Goal: Transaction & Acquisition: Book appointment/travel/reservation

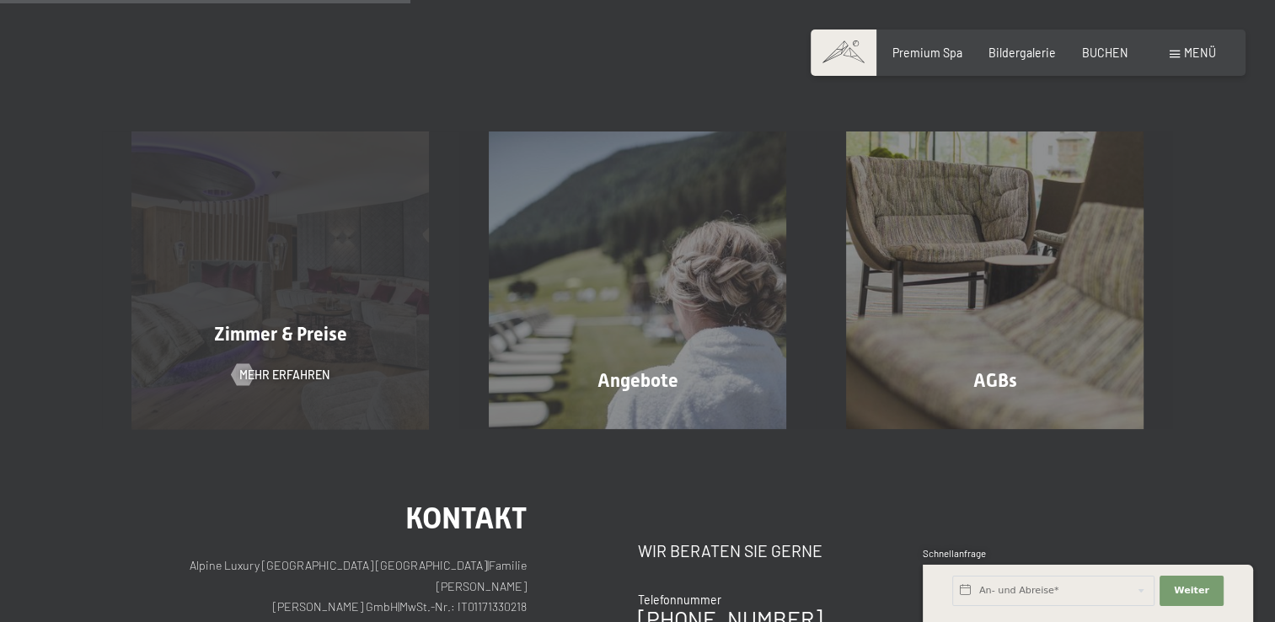
scroll to position [337, 0]
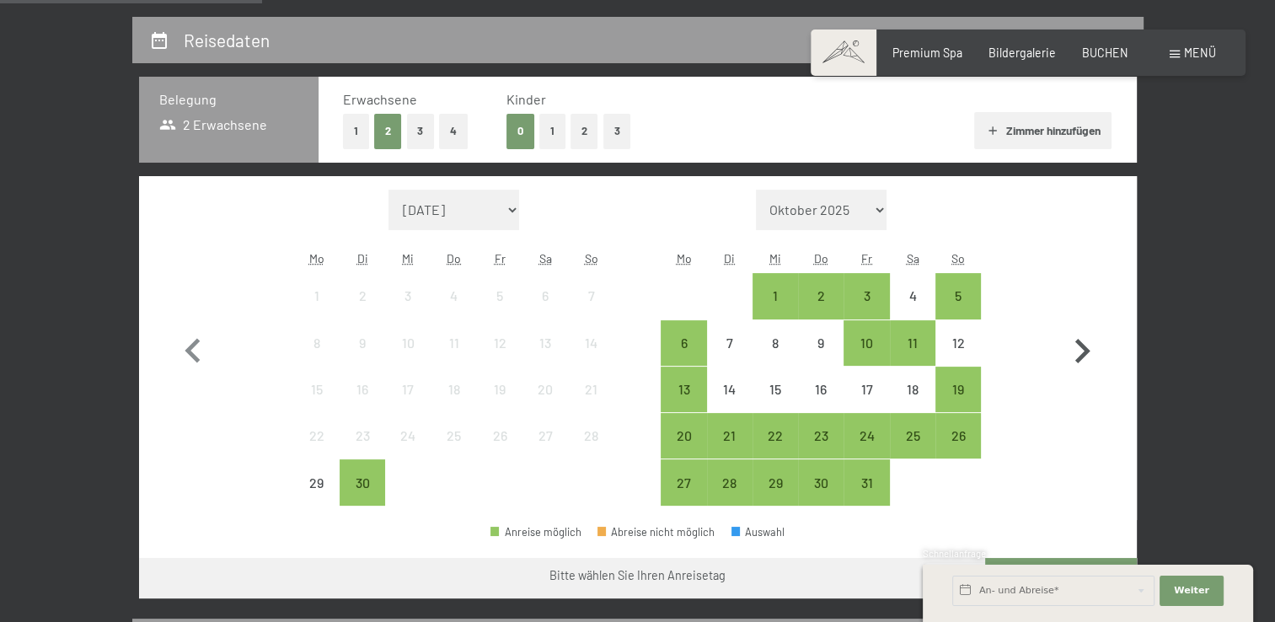
click at [1073, 356] on icon "button" at bounding box center [1081, 351] width 49 height 49
select select "2025-10-01"
select select "2025-11-01"
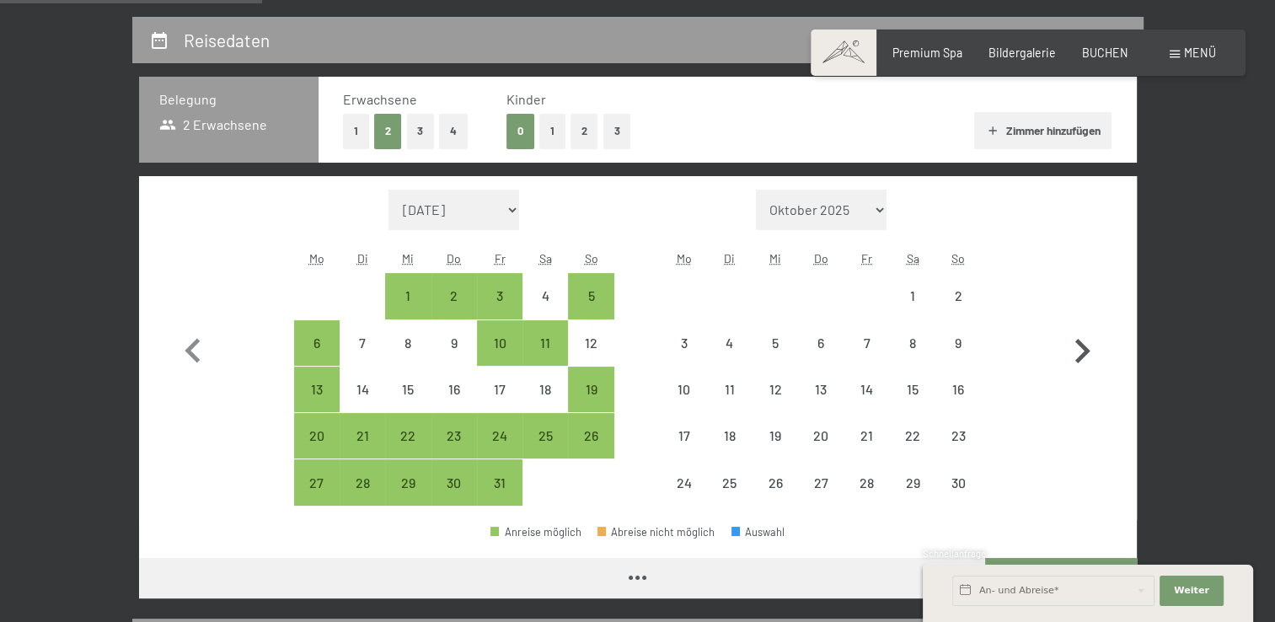
select select "2025-10-01"
select select "2025-11-01"
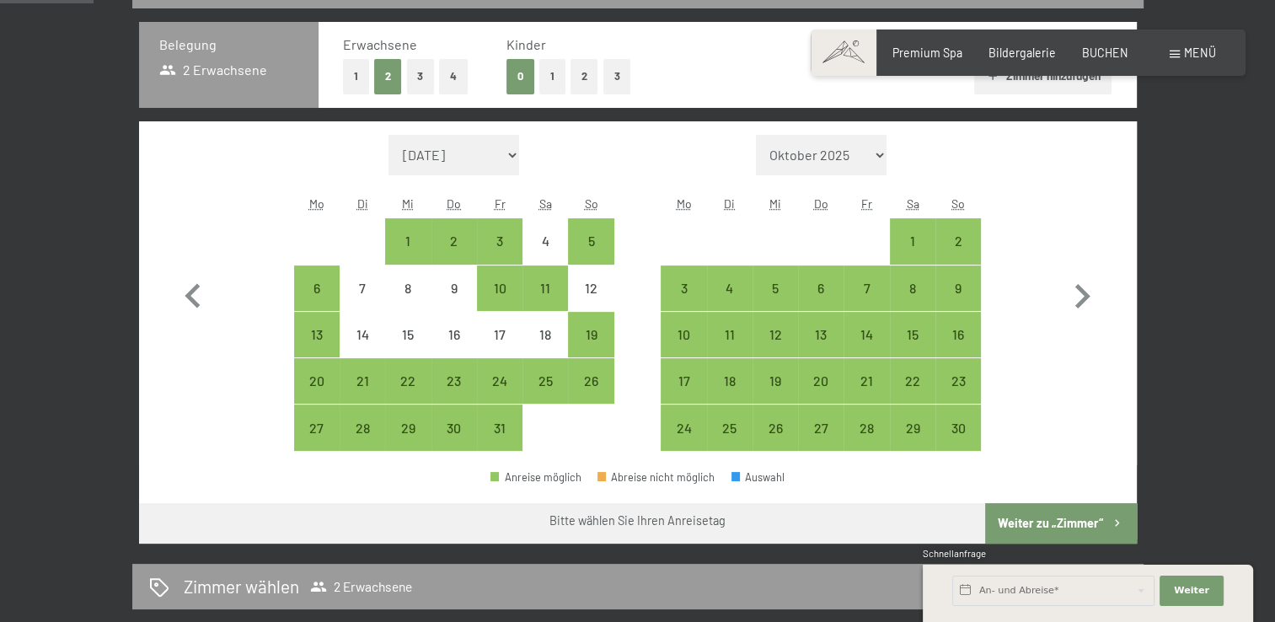
scroll to position [421, 0]
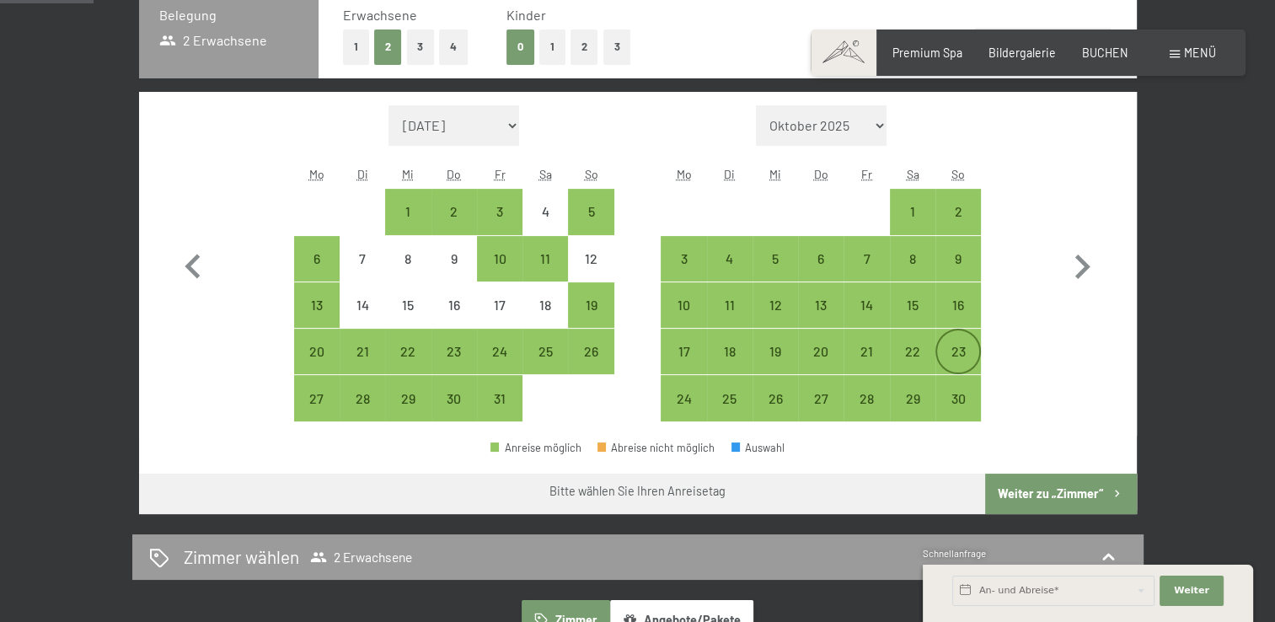
click at [964, 348] on div "23" at bounding box center [958, 366] width 42 height 42
select select "2025-10-01"
select select "2025-11-01"
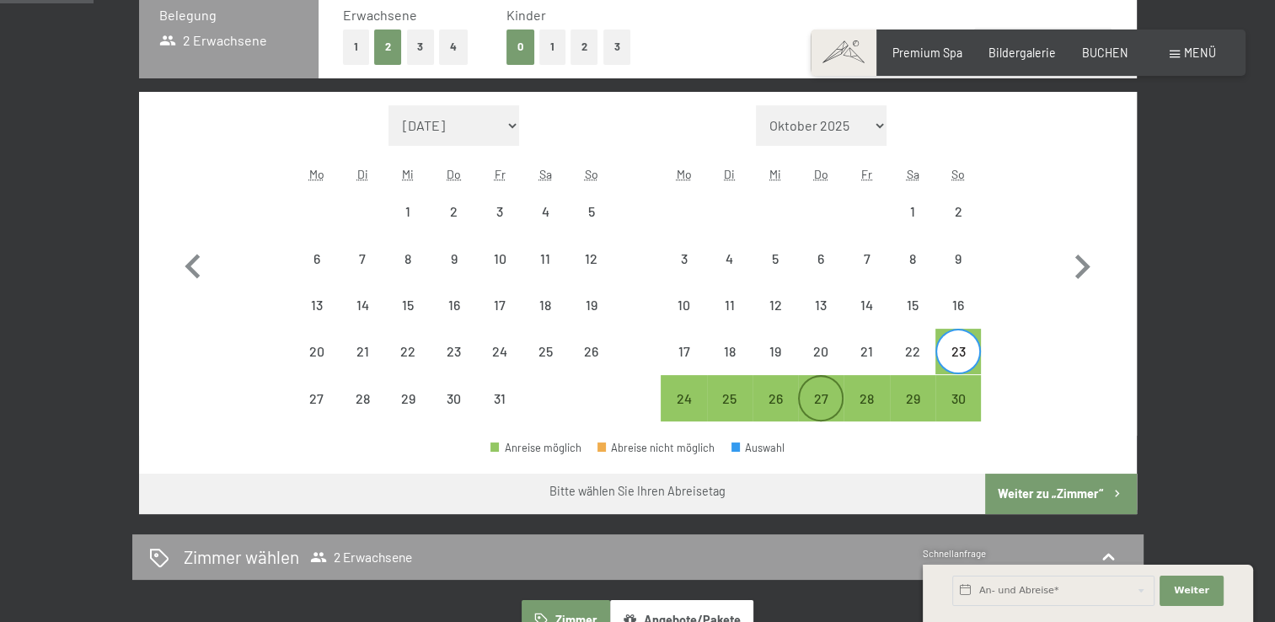
click at [806, 393] on div "27" at bounding box center [821, 413] width 42 height 42
select select "2025-10-01"
select select "2025-11-01"
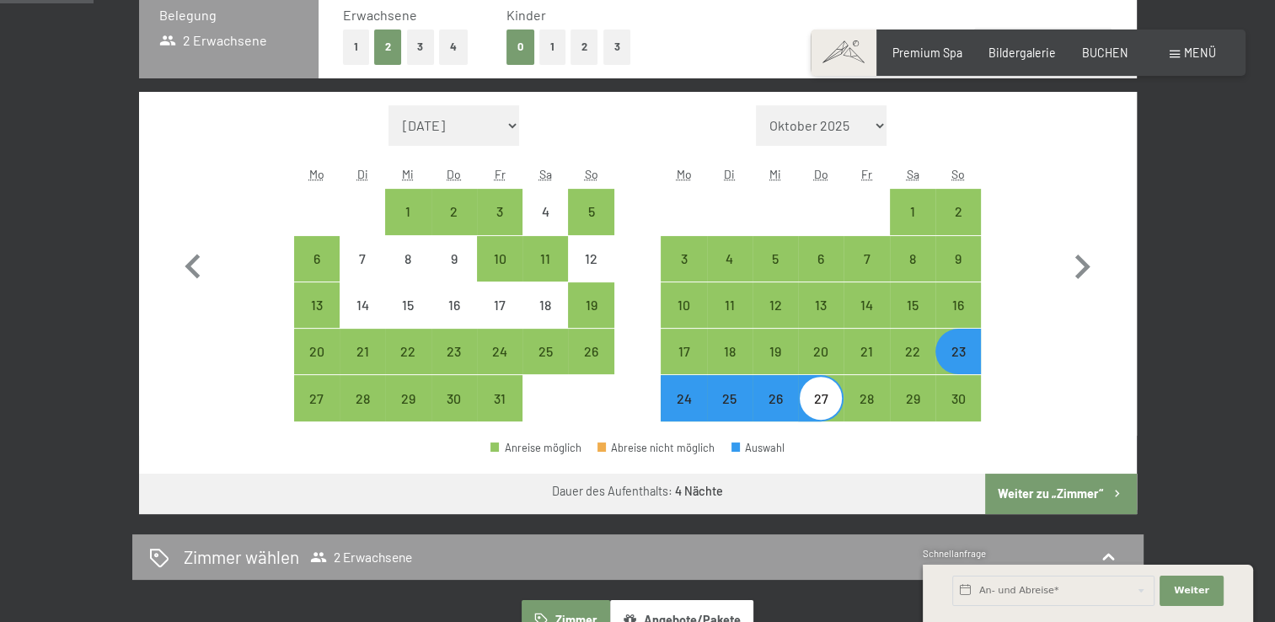
click at [1085, 486] on button "Weiter zu „Zimmer“" at bounding box center [1060, 493] width 151 height 40
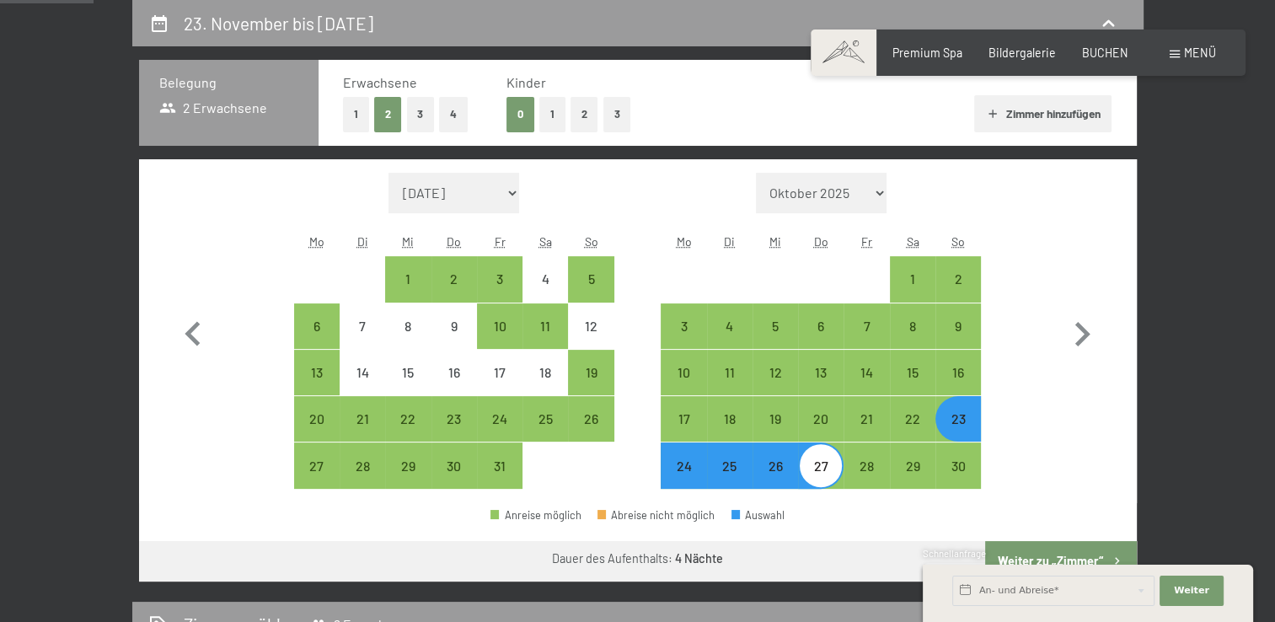
select select "2025-10-01"
select select "2025-11-01"
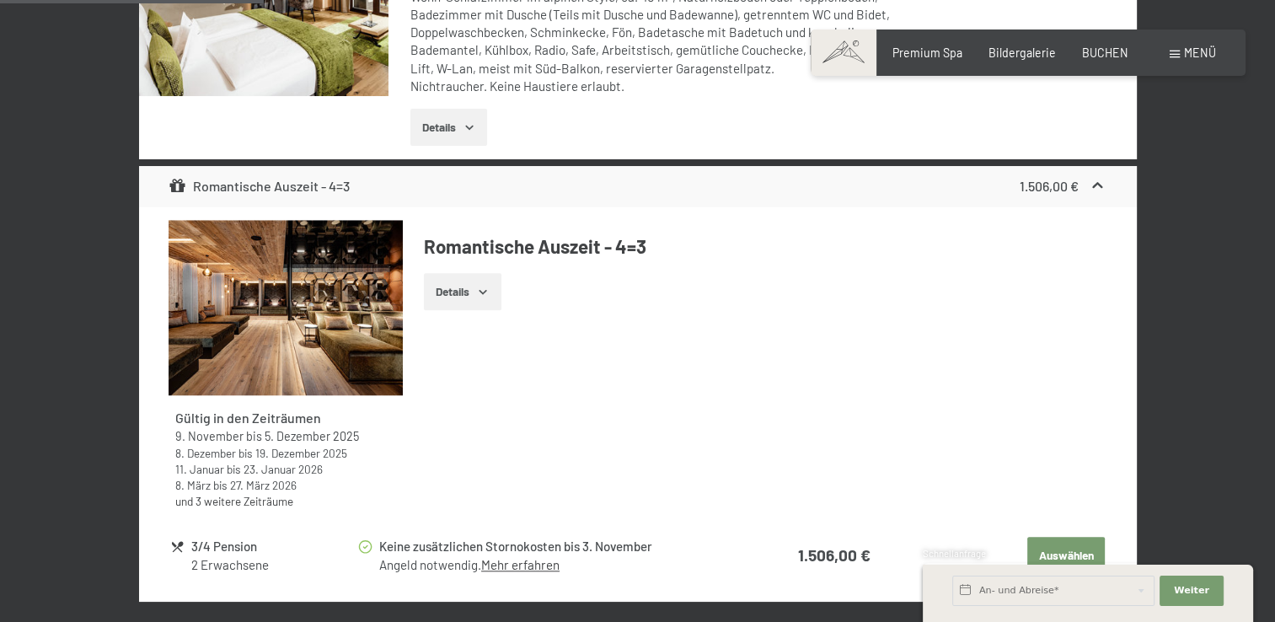
scroll to position [1449, 0]
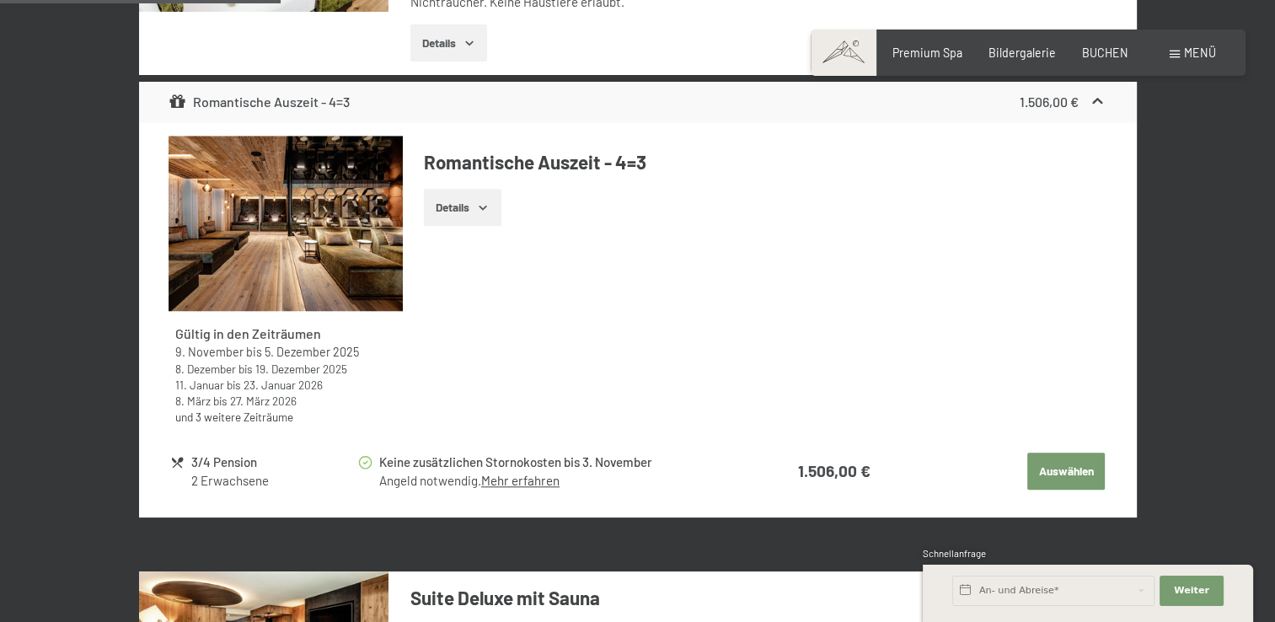
click at [465, 201] on button "Details" at bounding box center [462, 207] width 77 height 37
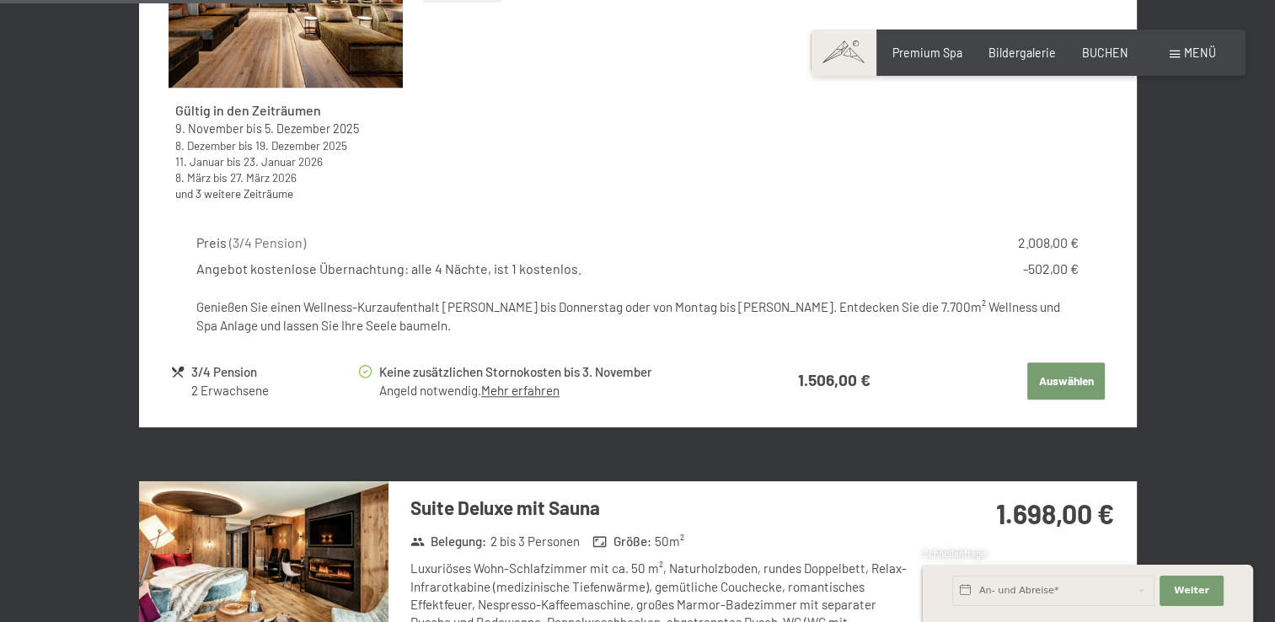
scroll to position [1702, 0]
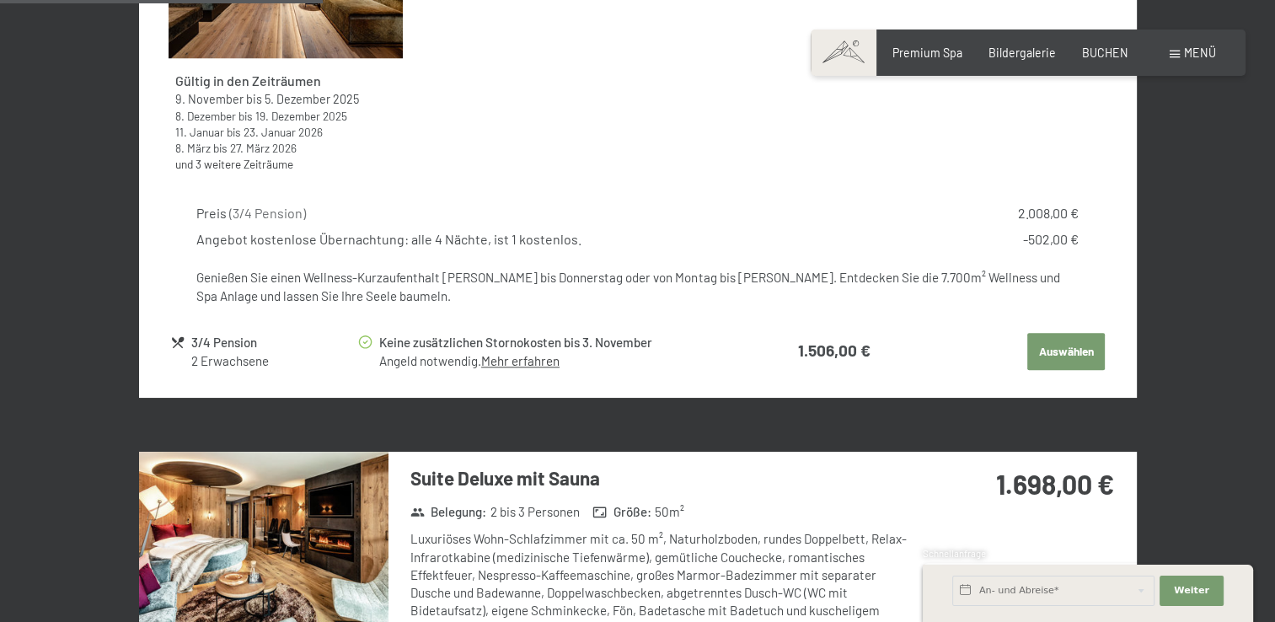
click at [522, 359] on span "Einwilligung Marketing*" at bounding box center [543, 358] width 139 height 17
click at [466, 359] on input "Einwilligung Marketing*" at bounding box center [457, 358] width 17 height 17
click at [491, 355] on span "Einwilligung Marketing*" at bounding box center [543, 358] width 139 height 17
click at [466, 355] on input "Einwilligung Marketing*" at bounding box center [457, 358] width 17 height 17
checkbox input "false"
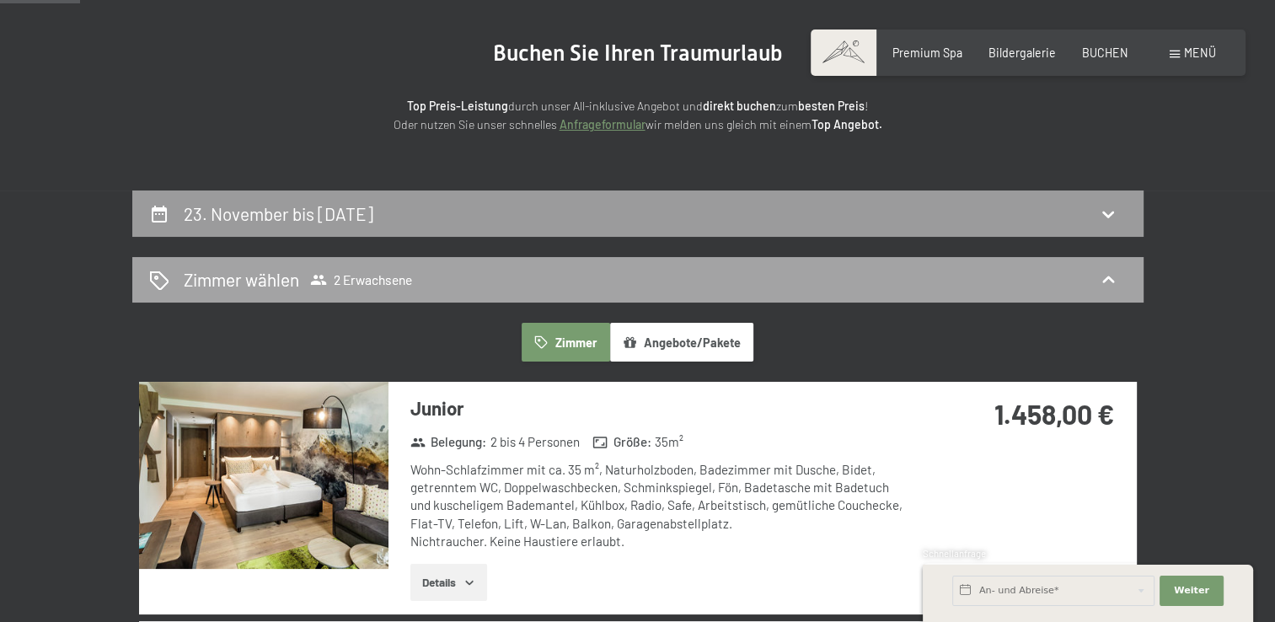
scroll to position [0, 0]
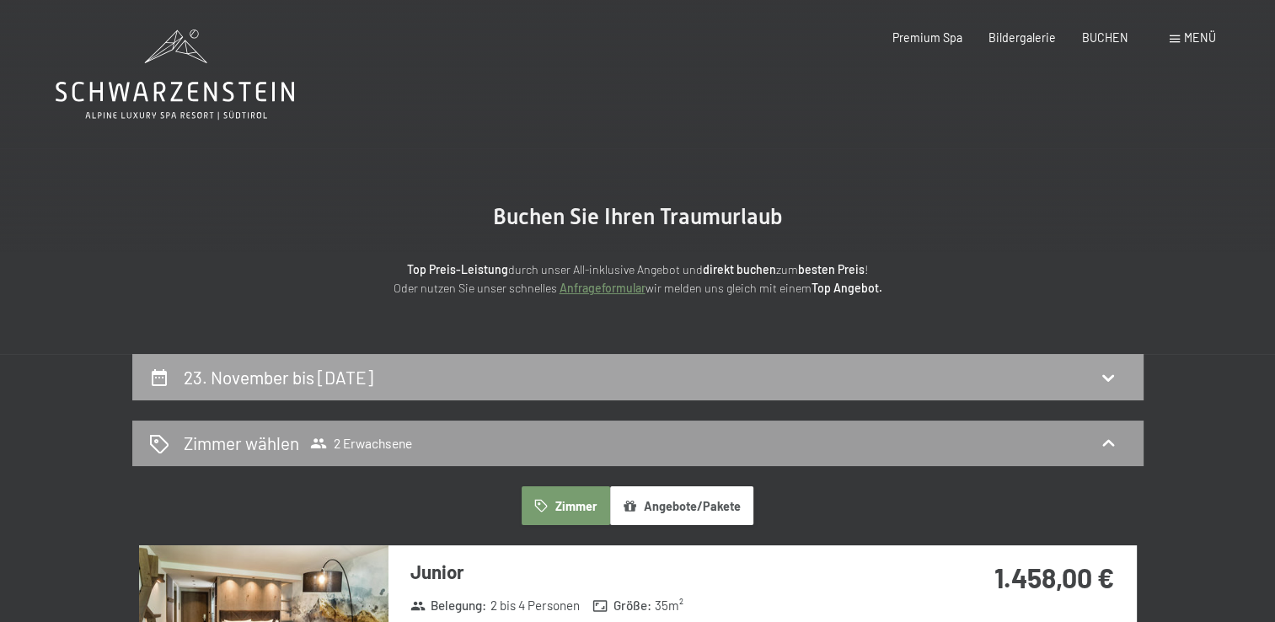
click at [482, 377] on div "23. November bis 27. November 2025" at bounding box center [637, 377] width 977 height 24
select select "2025-10-01"
select select "2025-11-01"
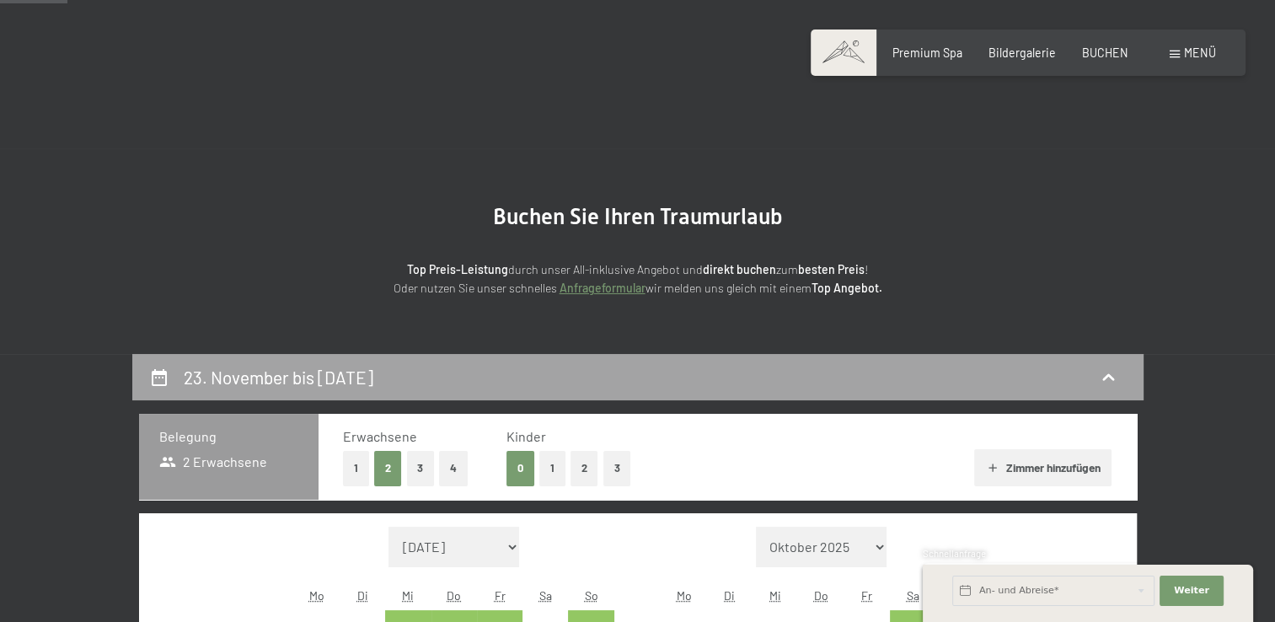
scroll to position [354, 0]
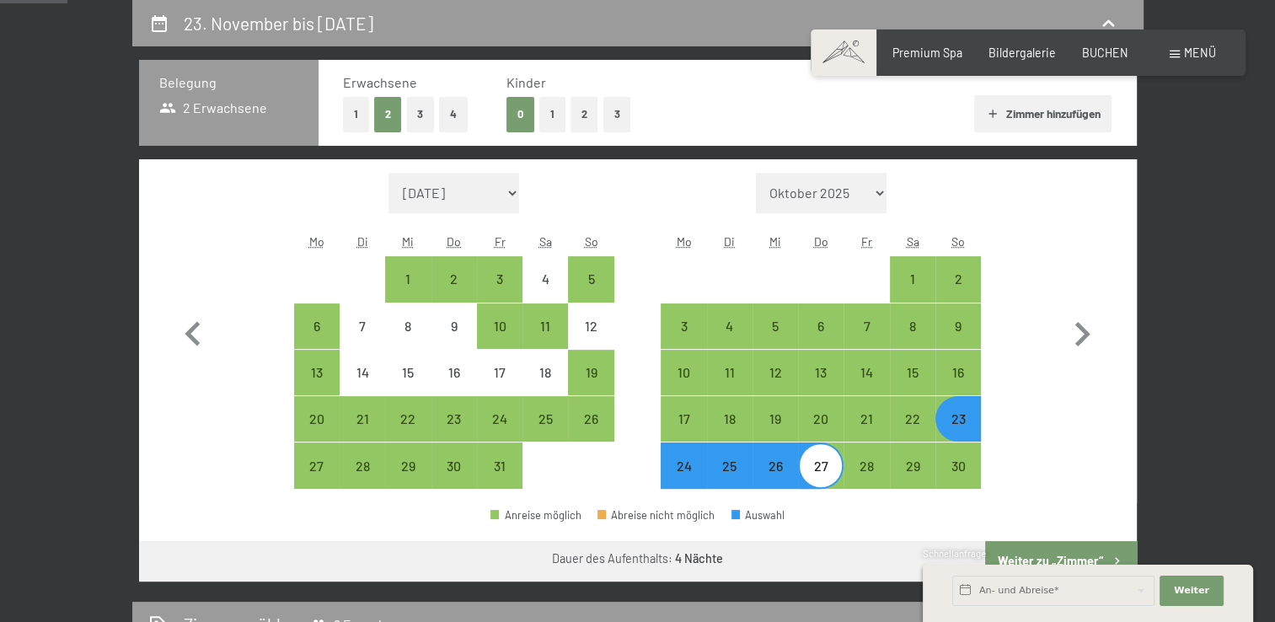
click at [691, 468] on div "24" at bounding box center [683, 480] width 42 height 42
select select "2025-10-01"
select select "2025-11-01"
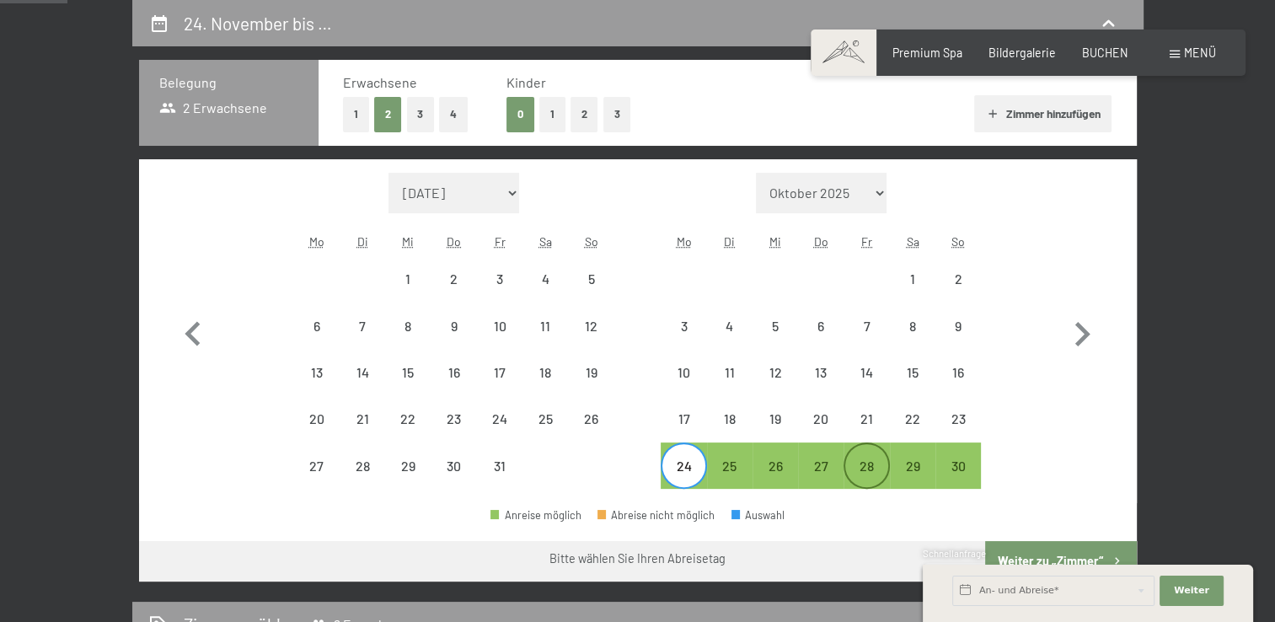
click at [883, 468] on div "28" at bounding box center [866, 480] width 42 height 42
select select "2025-10-01"
select select "2025-11-01"
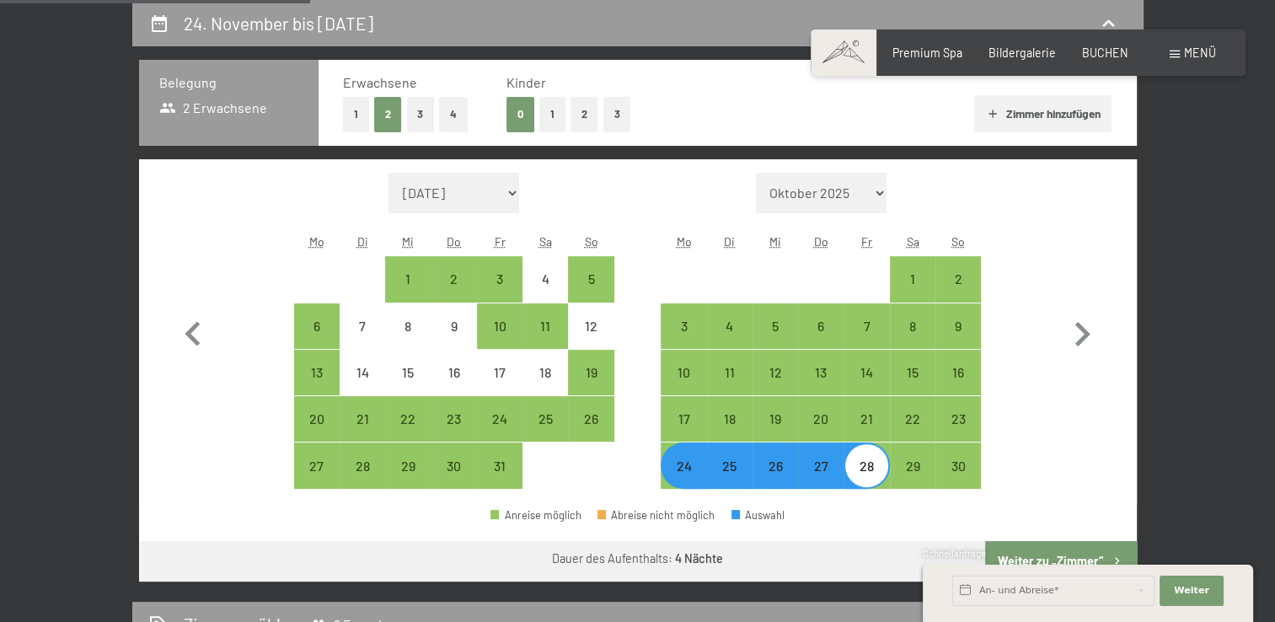
scroll to position [607, 0]
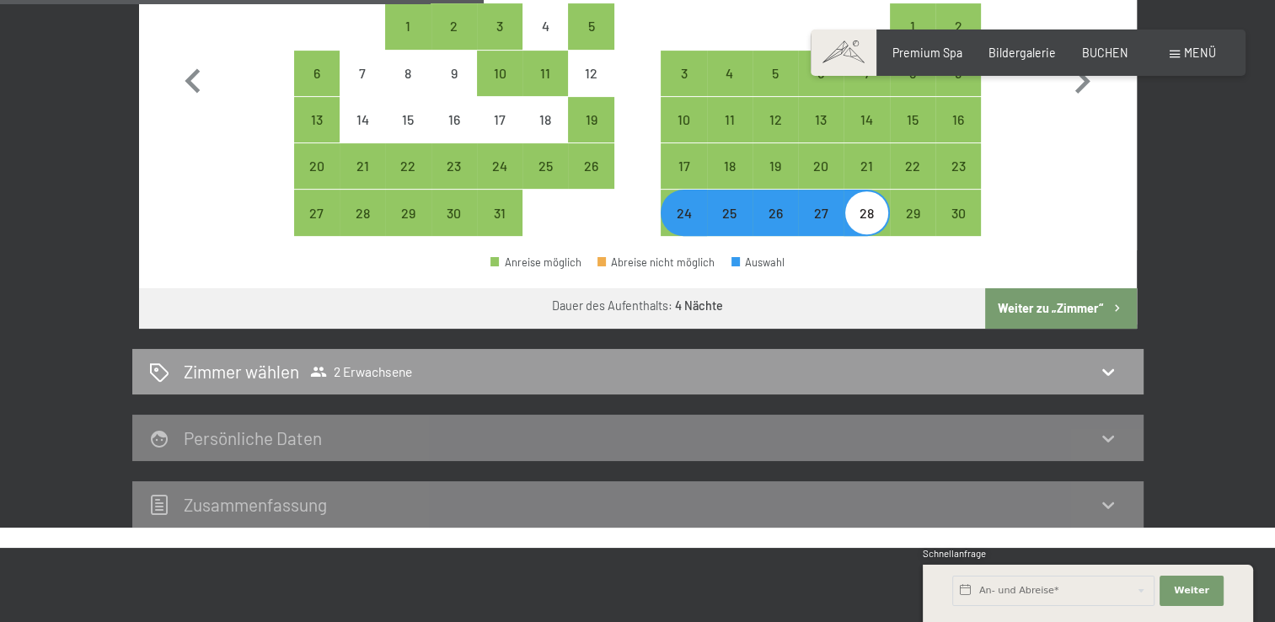
click at [1026, 316] on button "Weiter zu „Zimmer“" at bounding box center [1060, 308] width 151 height 40
select select "2025-10-01"
select select "2025-11-01"
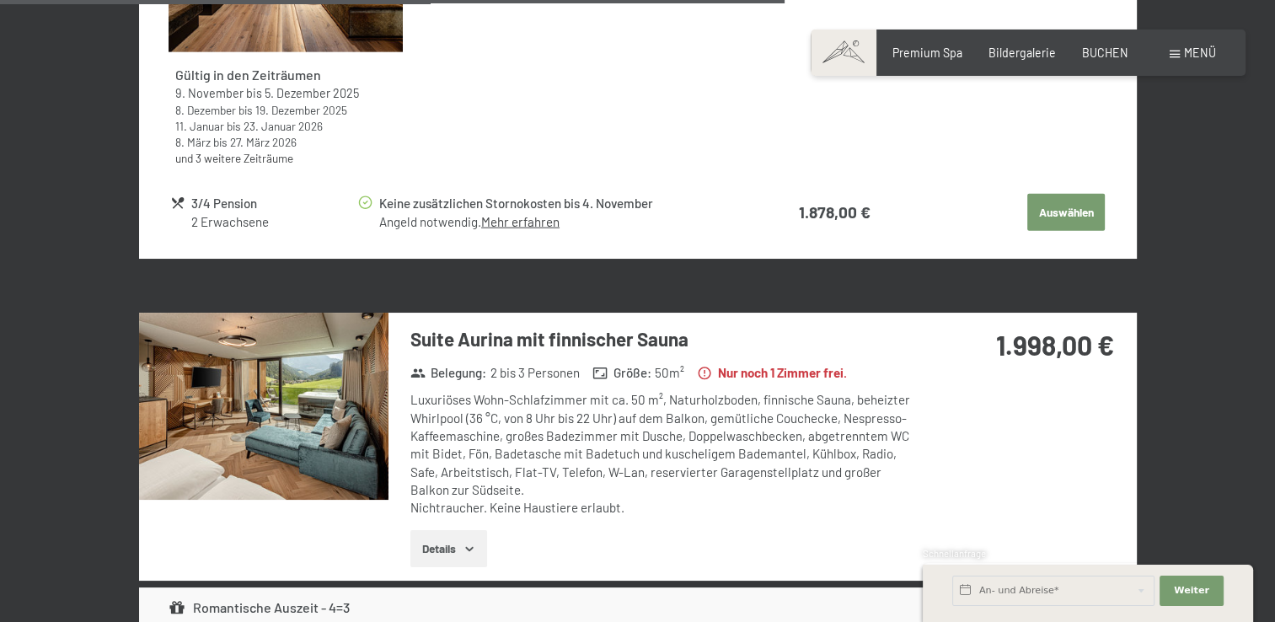
scroll to position [4145, 0]
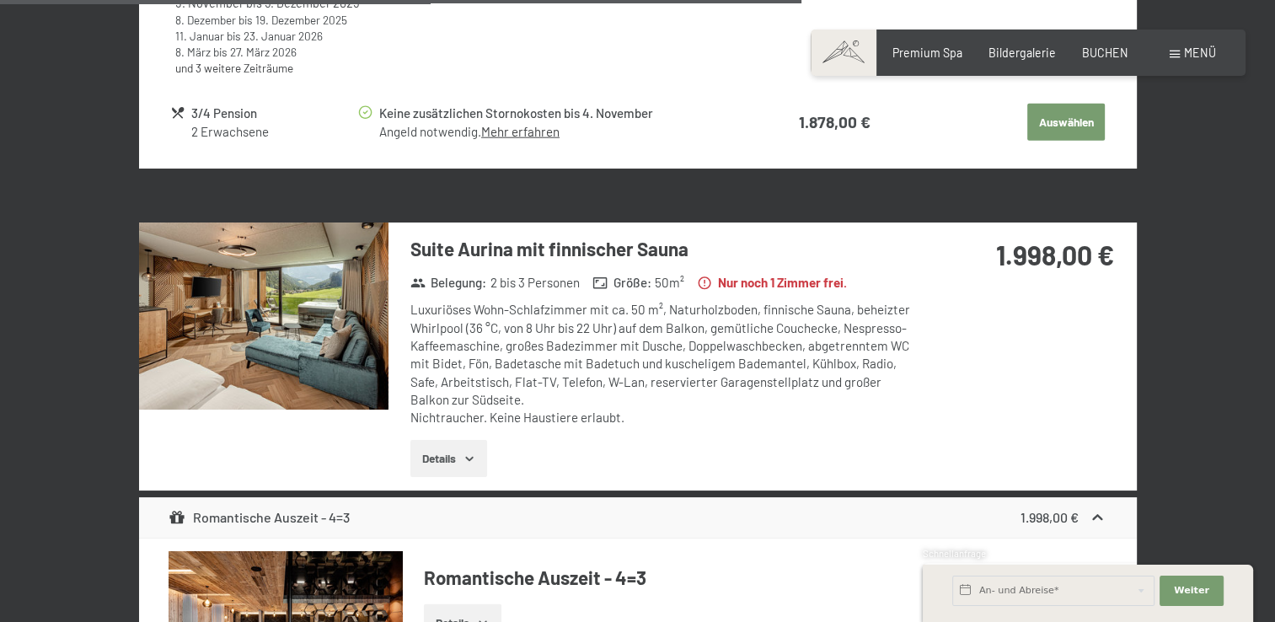
click at [358, 353] on img at bounding box center [263, 315] width 249 height 187
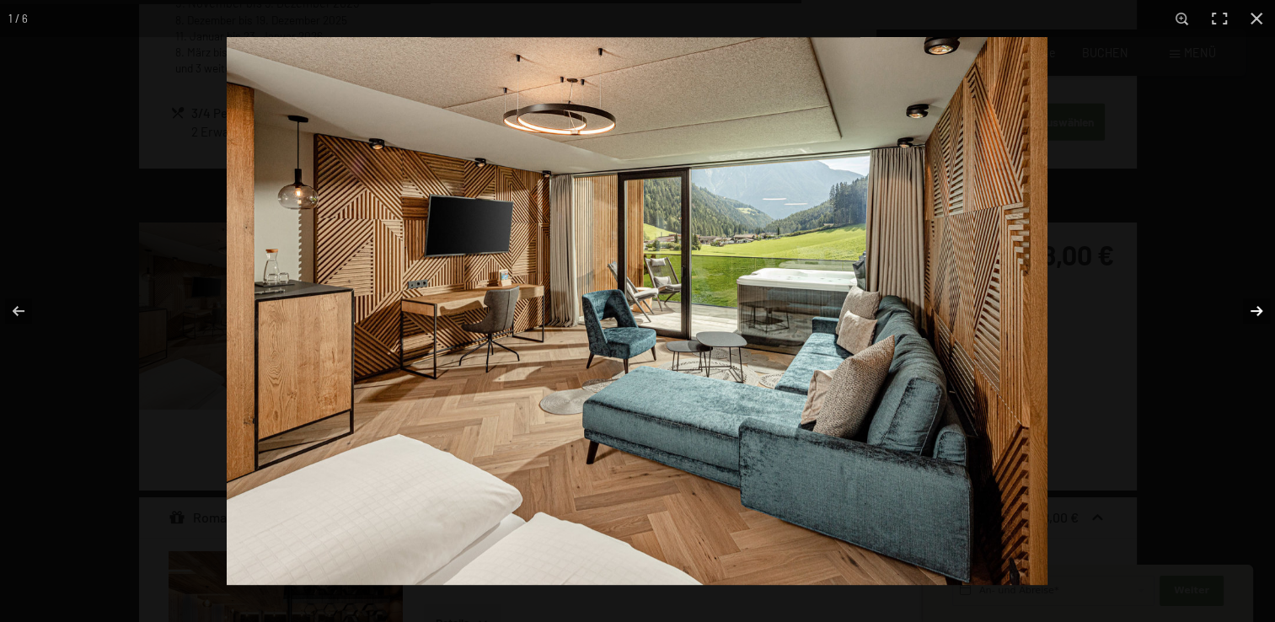
click at [1265, 316] on button "button" at bounding box center [1245, 311] width 59 height 84
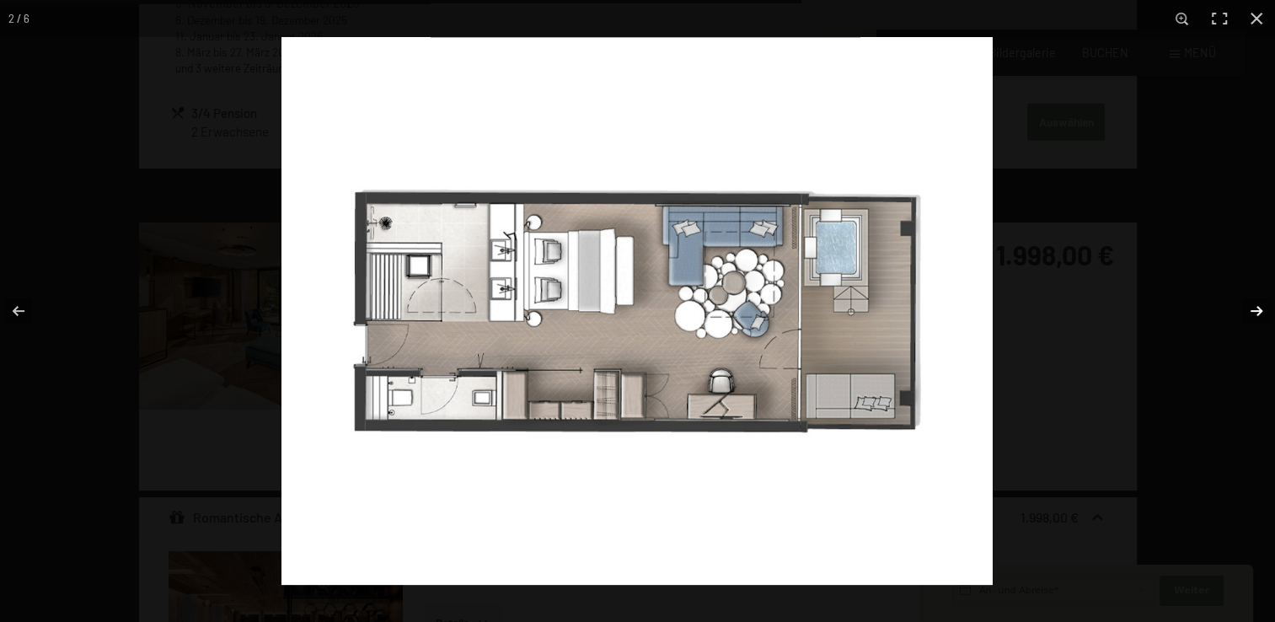
click at [1265, 316] on button "button" at bounding box center [1245, 311] width 59 height 84
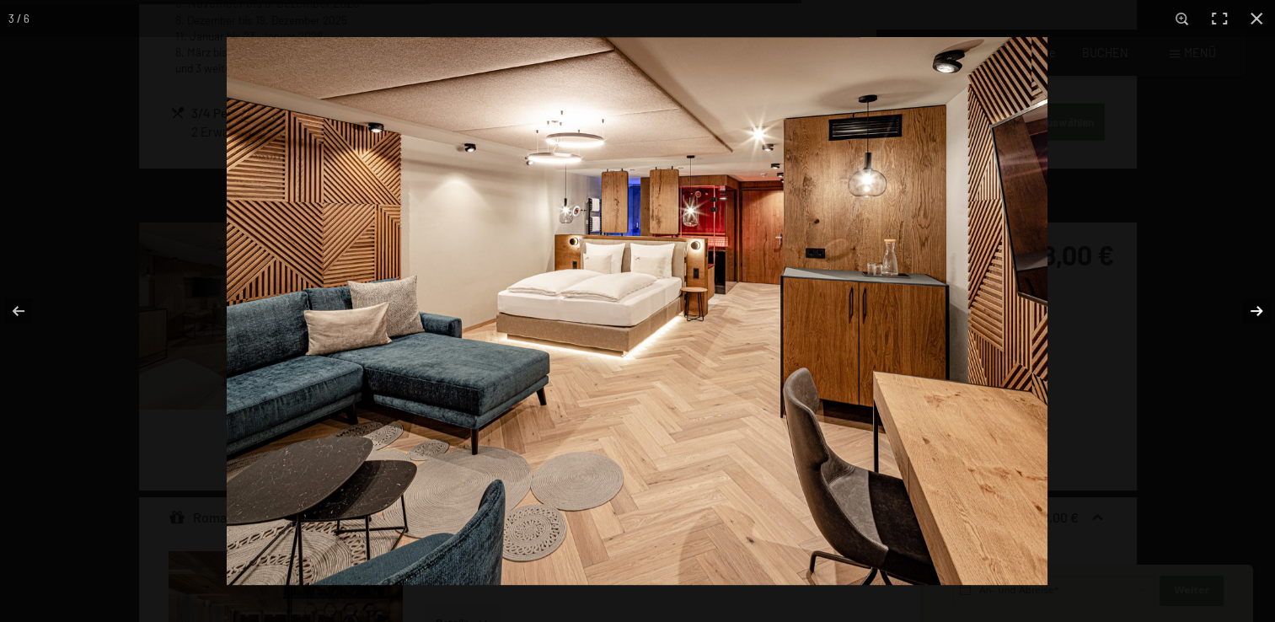
click at [1257, 315] on button "button" at bounding box center [1245, 311] width 59 height 84
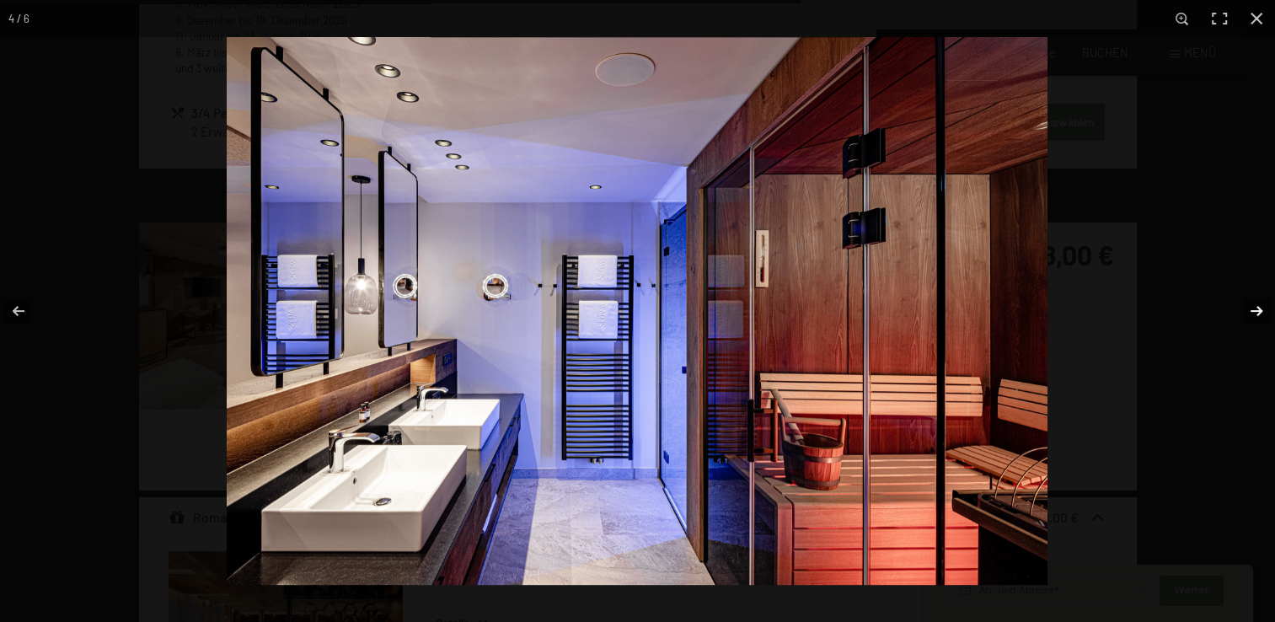
click at [1257, 315] on button "button" at bounding box center [1245, 311] width 59 height 84
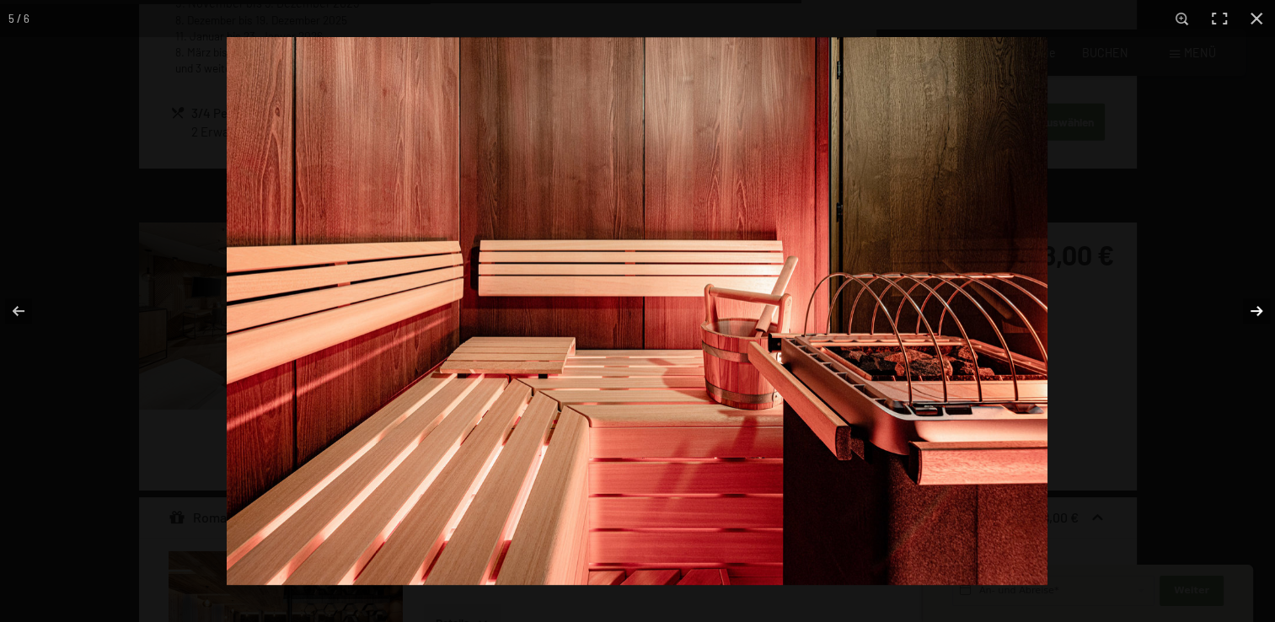
click at [1257, 315] on button "button" at bounding box center [1245, 311] width 59 height 84
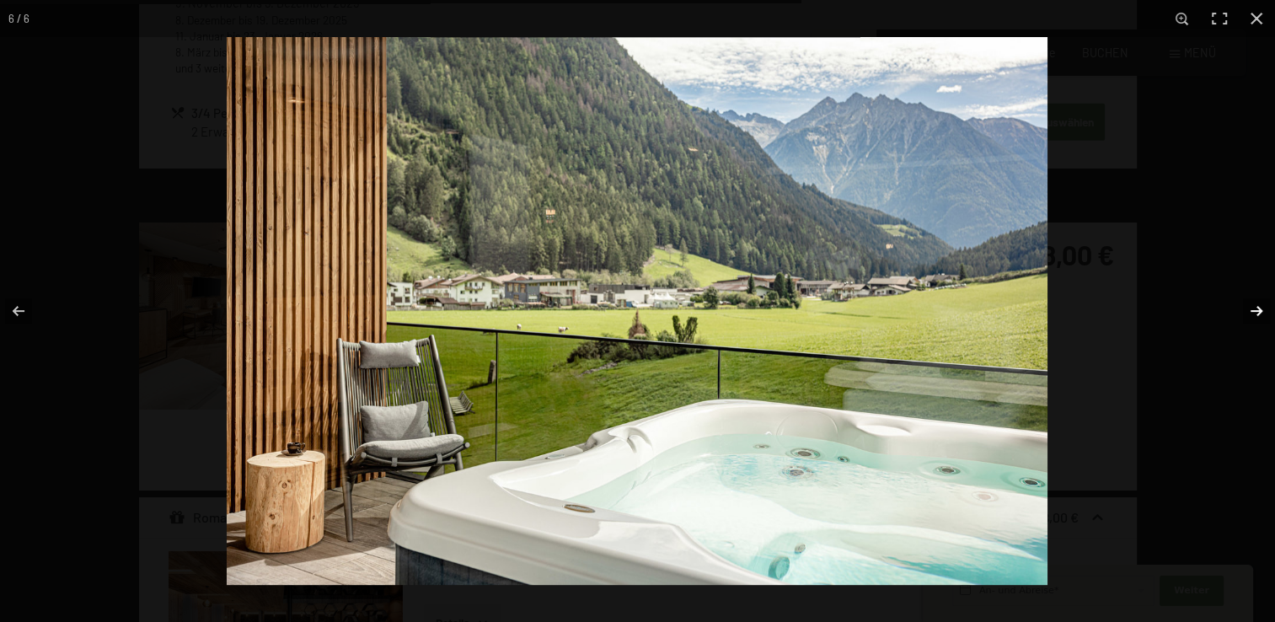
click at [1257, 315] on button "button" at bounding box center [1245, 311] width 59 height 84
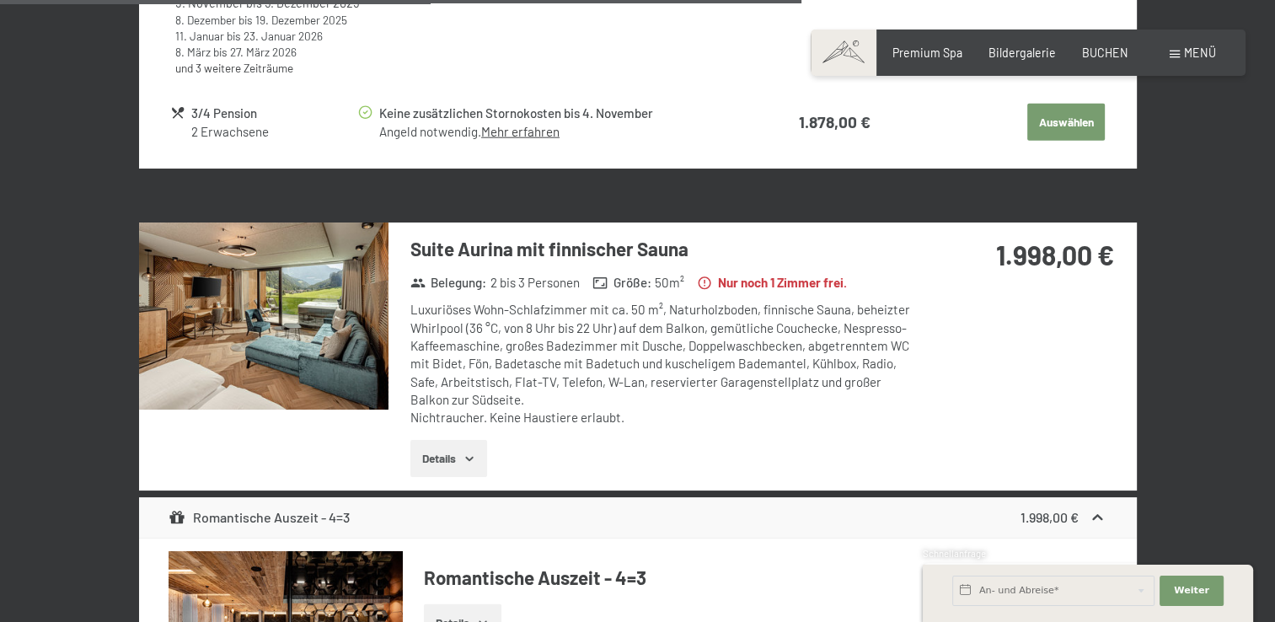
click at [0, 0] on button "button" at bounding box center [0, 0] width 0 height 0
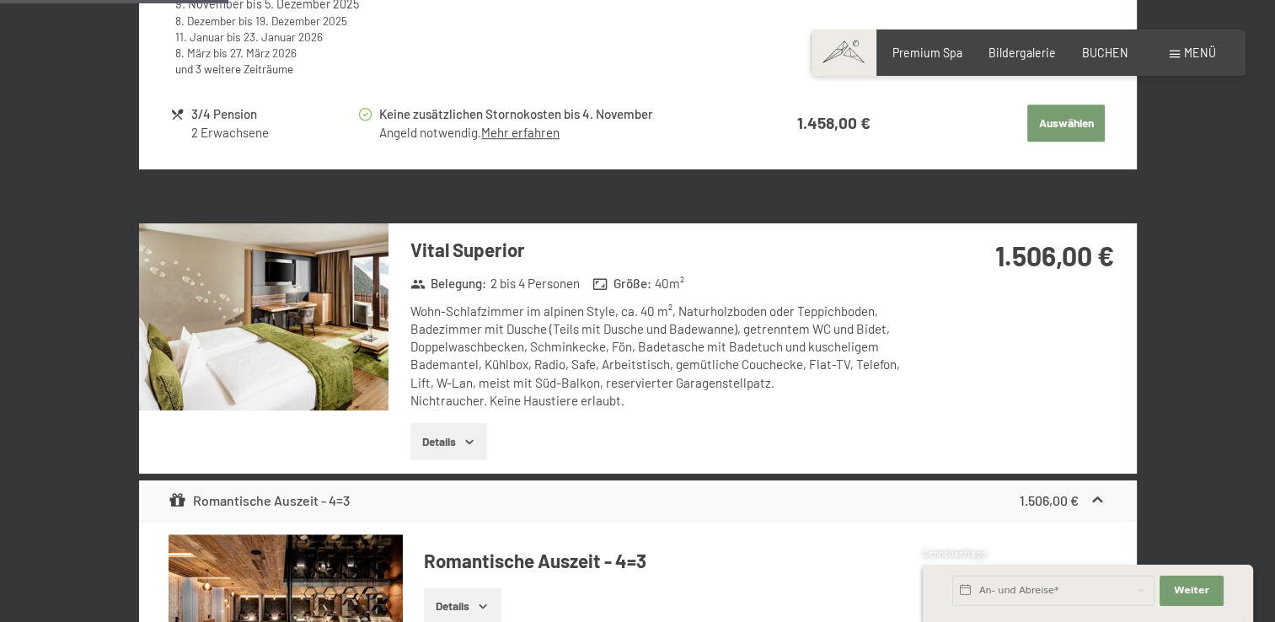
scroll to position [1180, 0]
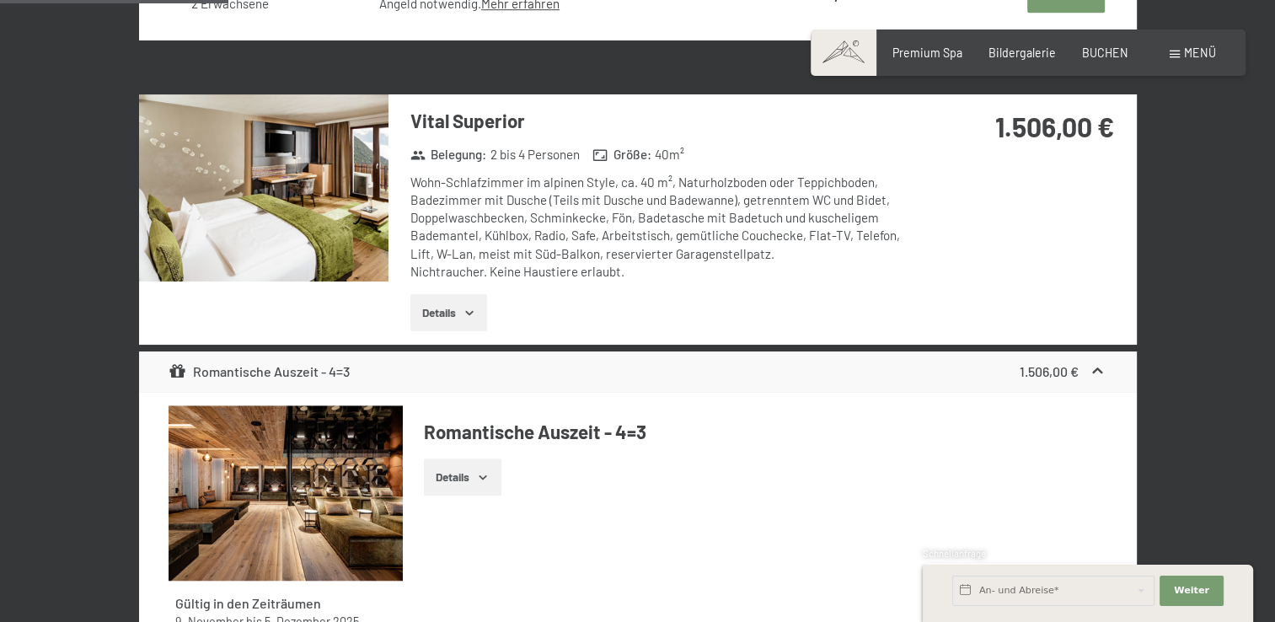
click at [443, 312] on button "Details" at bounding box center [448, 312] width 77 height 37
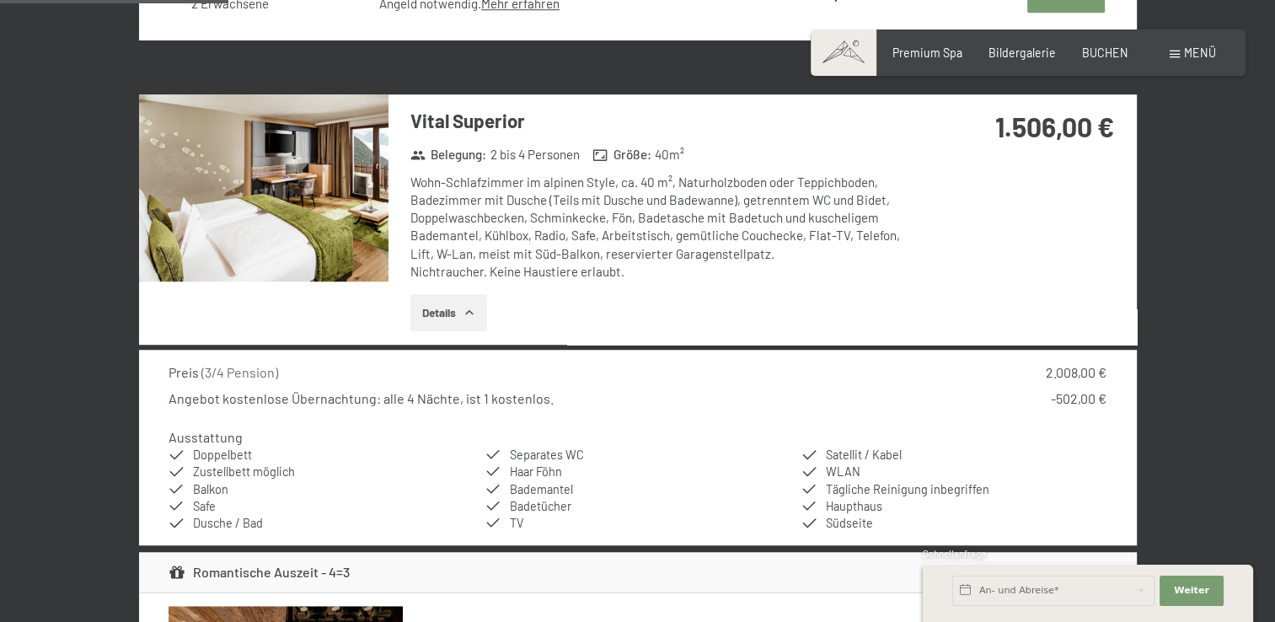
click at [449, 308] on button "Details" at bounding box center [448, 312] width 77 height 37
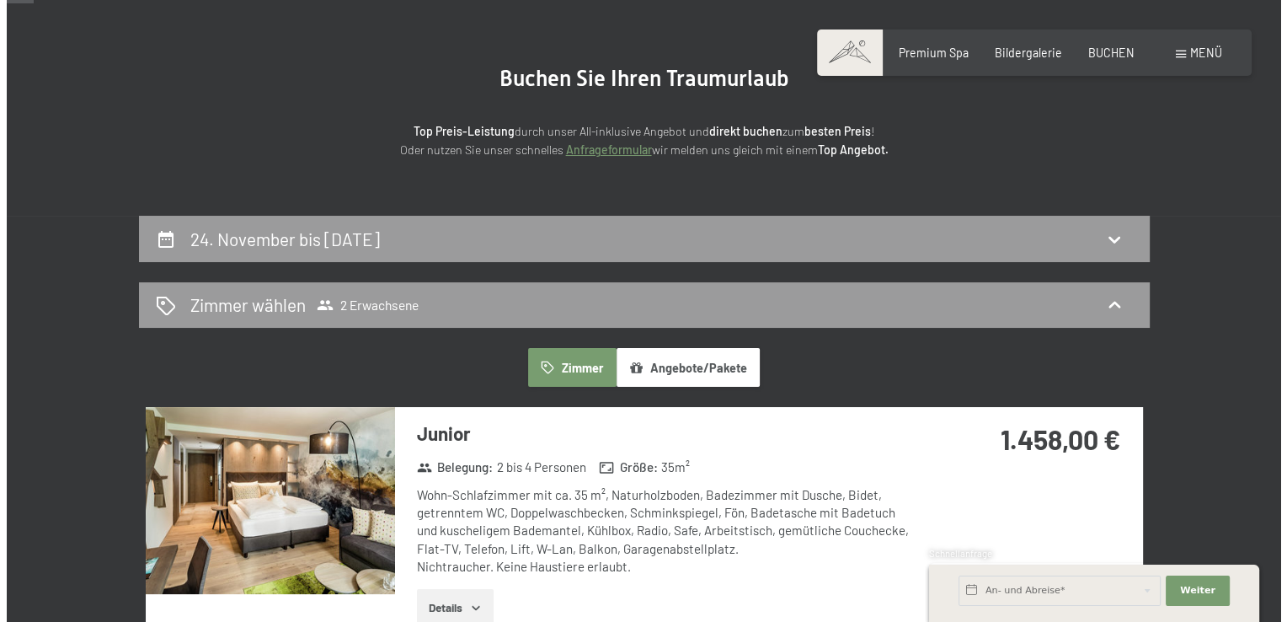
scroll to position [0, 0]
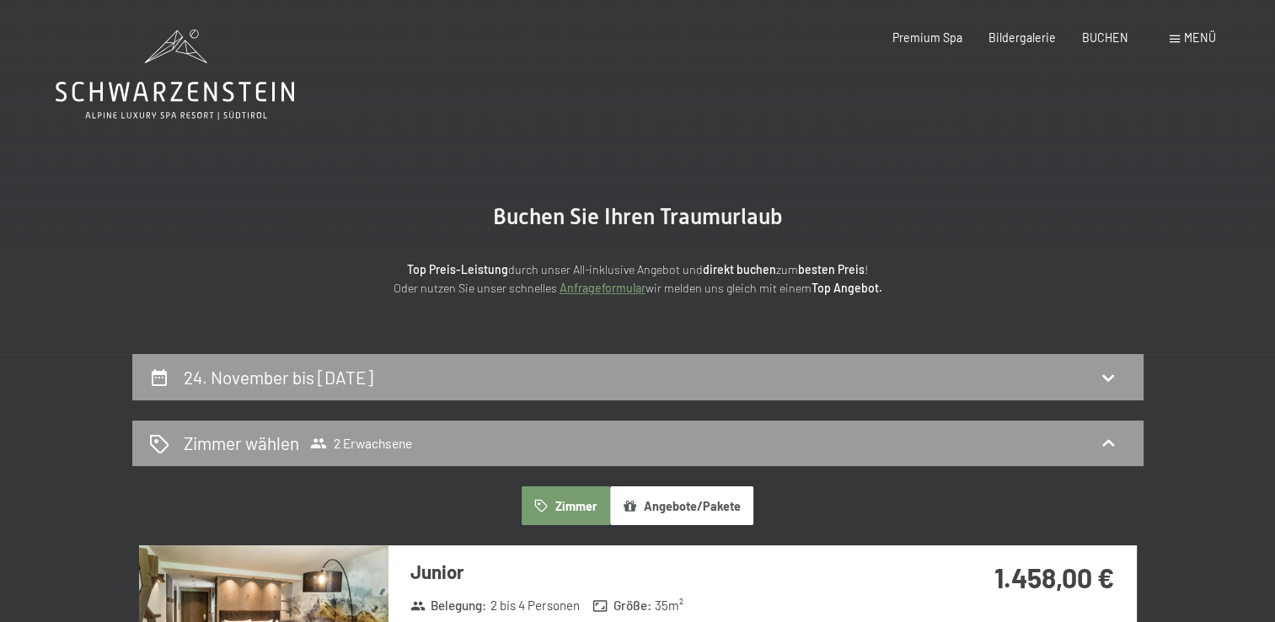
click at [1190, 41] on span "Menü" at bounding box center [1200, 37] width 32 height 14
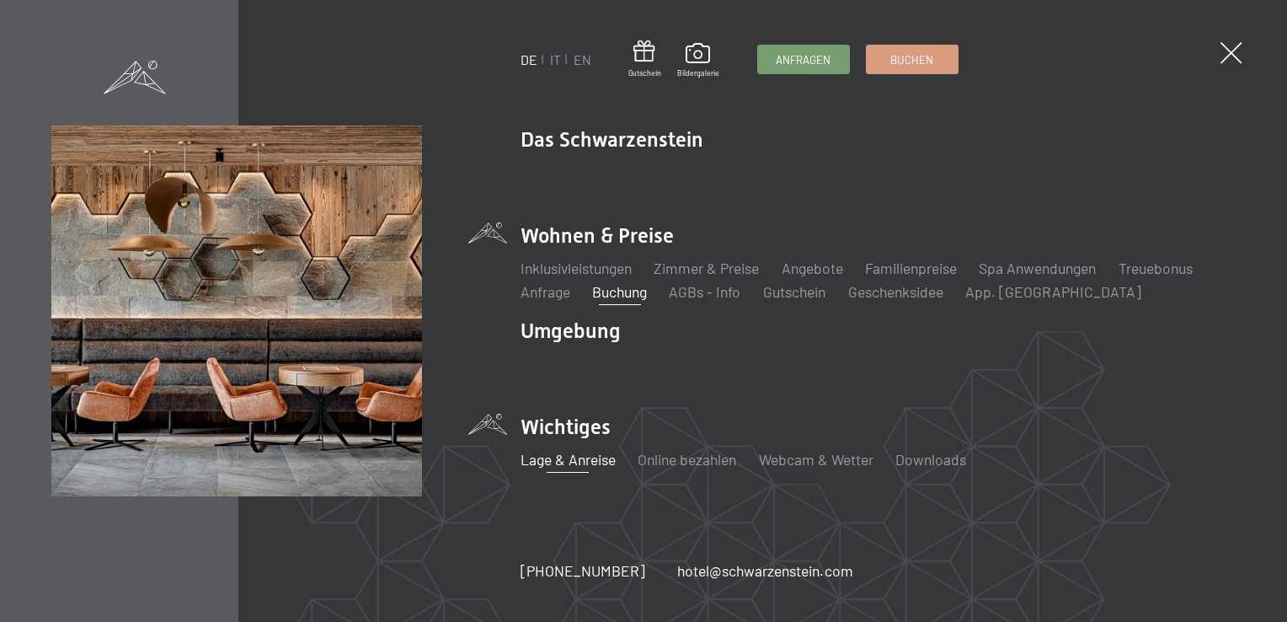
click at [596, 460] on link "Lage & Anreise" at bounding box center [568, 459] width 95 height 19
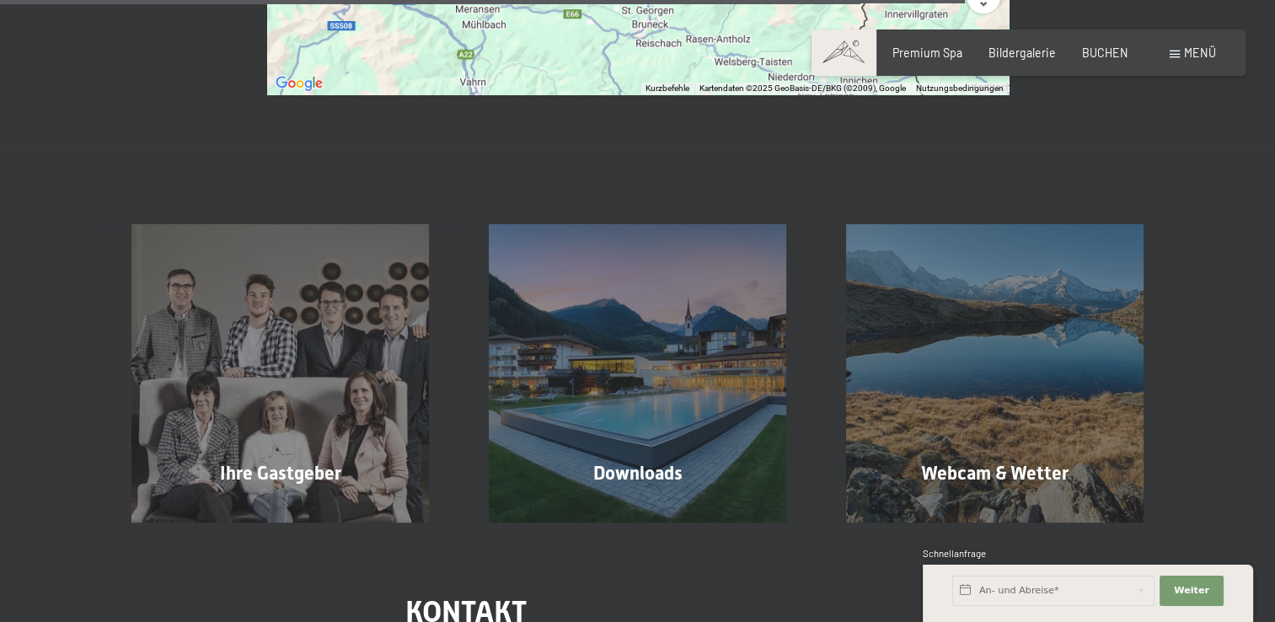
scroll to position [1264, 0]
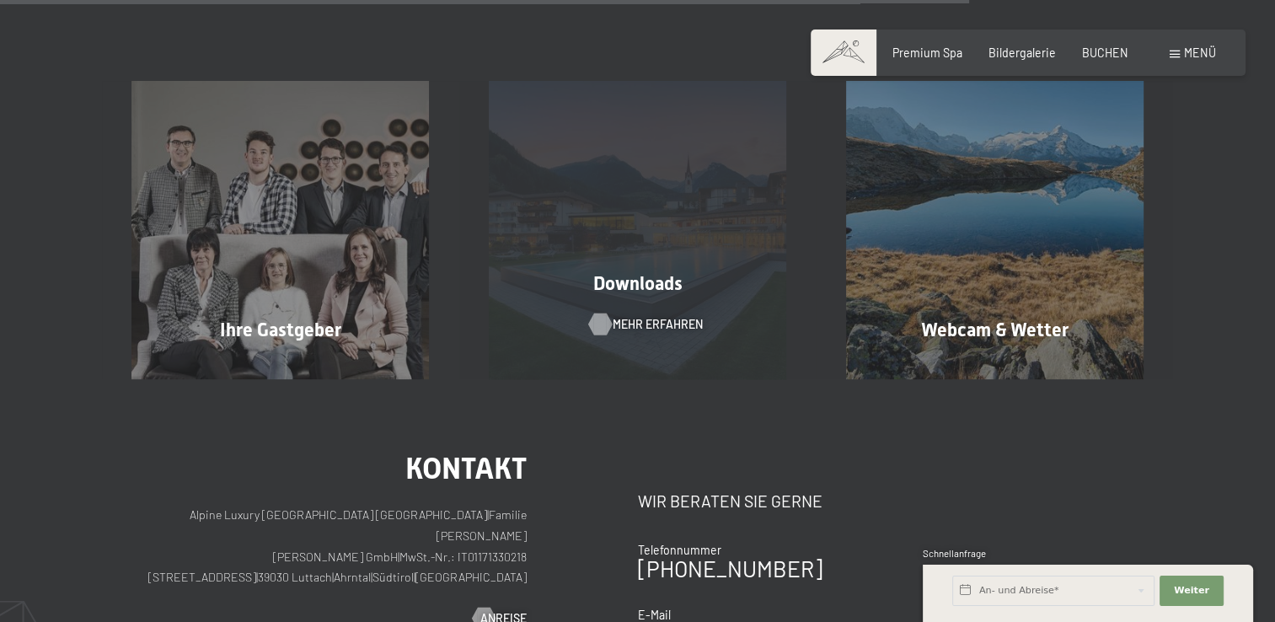
click at [593, 313] on div at bounding box center [599, 324] width 13 height 22
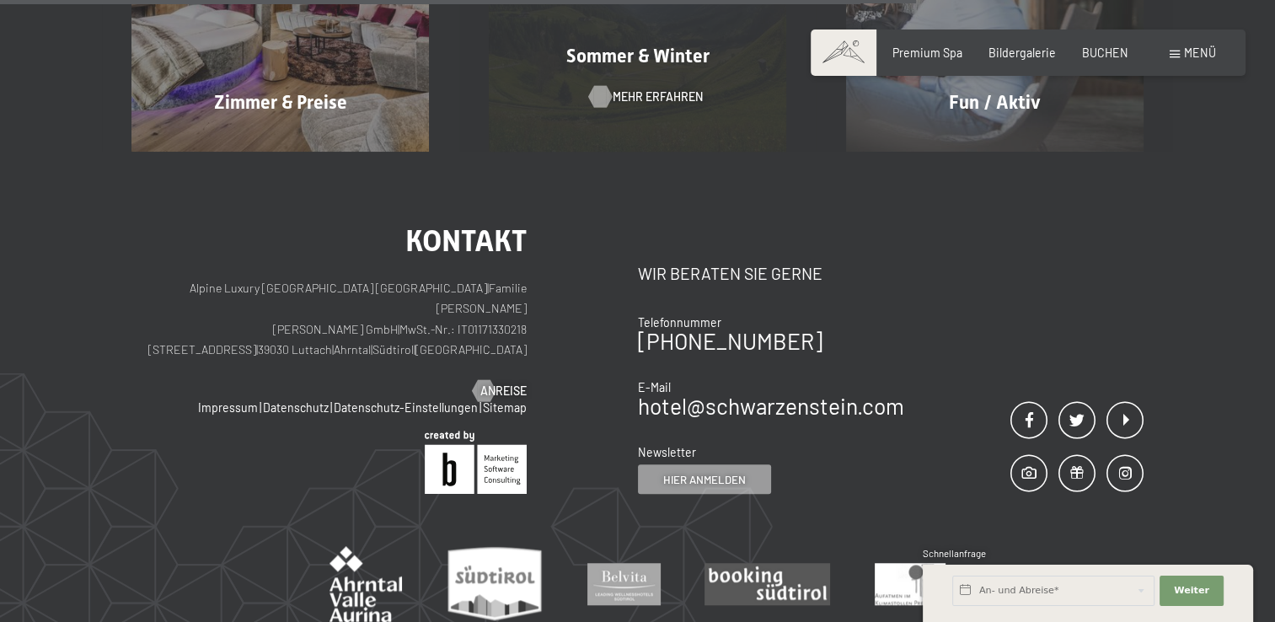
scroll to position [1490, 0]
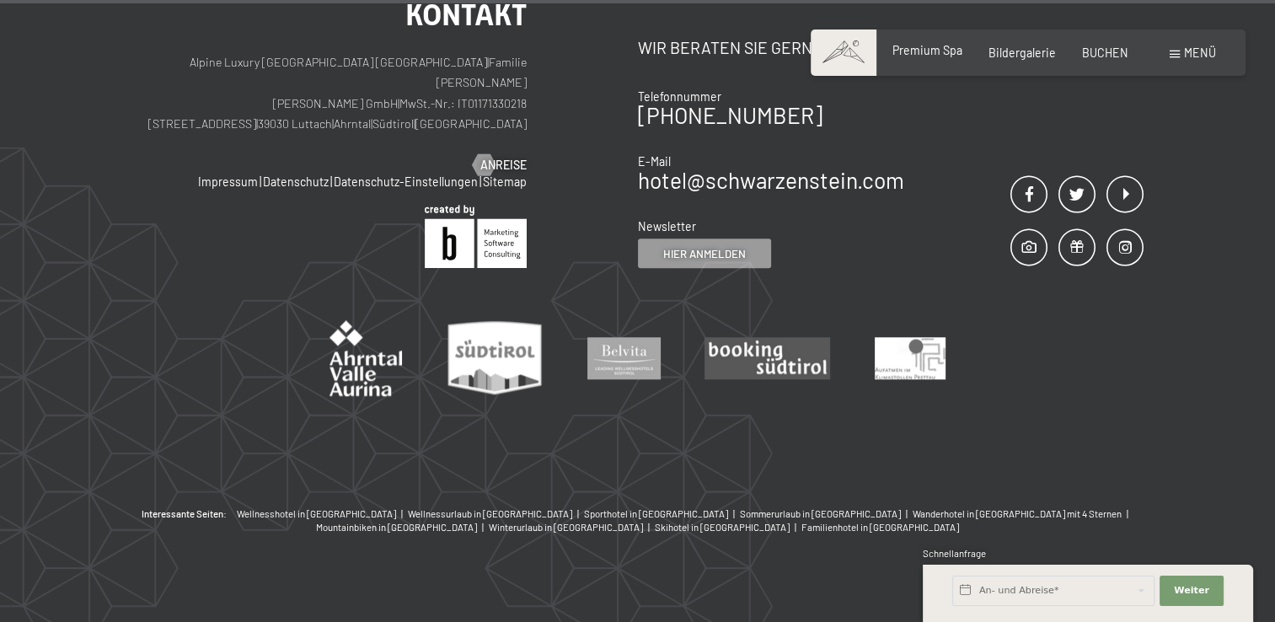
click at [959, 53] on span "Premium Spa" at bounding box center [927, 50] width 70 height 14
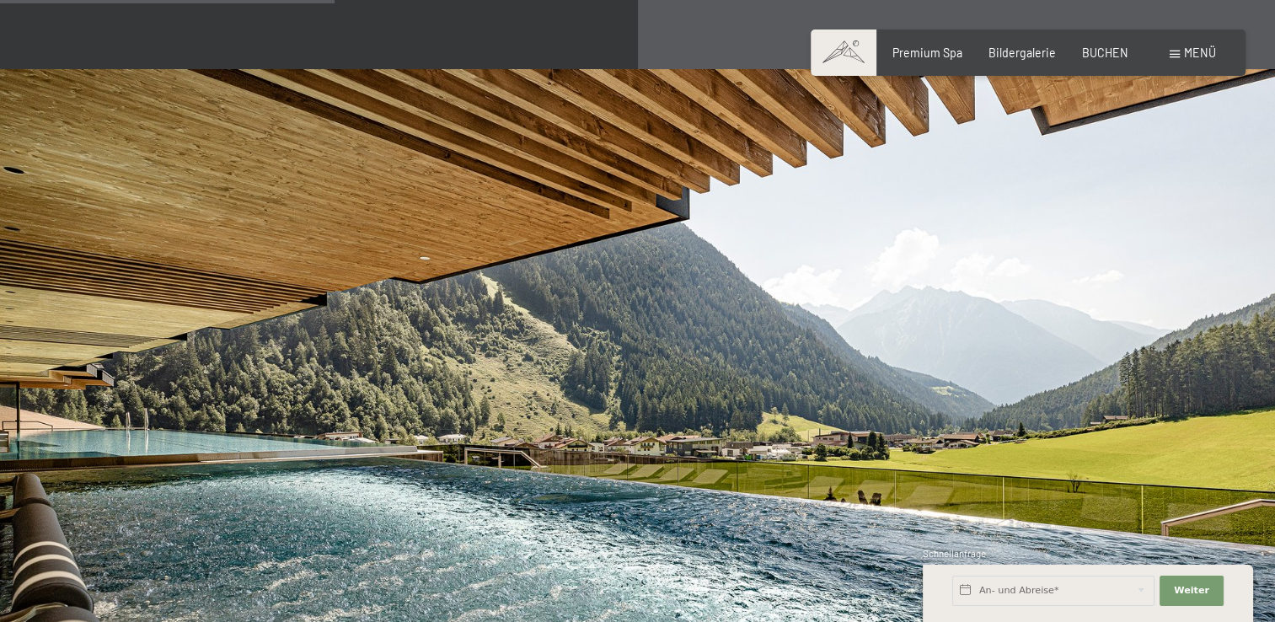
scroll to position [2780, 0]
